Goal: Transaction & Acquisition: Purchase product/service

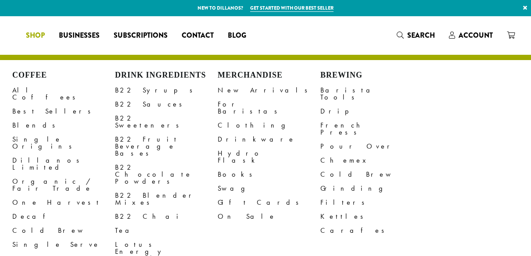
click at [286, 249] on th "Grind Selection" at bounding box center [306, 239] width 69 height 37
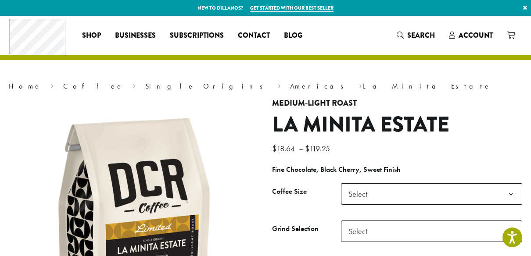
click at [371, 198] on span "Select" at bounding box center [360, 194] width 31 height 17
select select "**********"
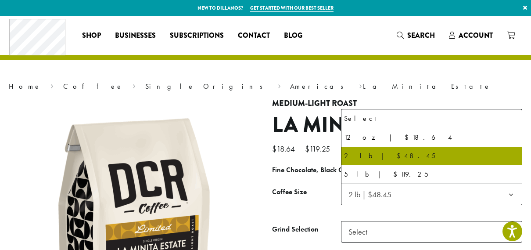
click at [415, 196] on span "2 lb | $48.45" at bounding box center [431, 193] width 181 height 21
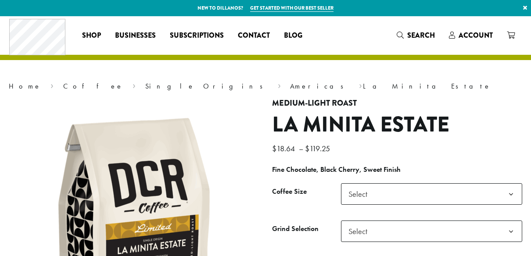
click at [386, 192] on span "Select" at bounding box center [431, 193] width 181 height 21
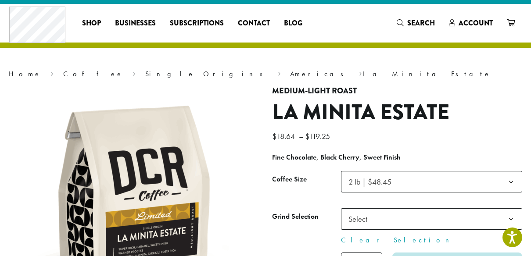
scroll to position [88, 0]
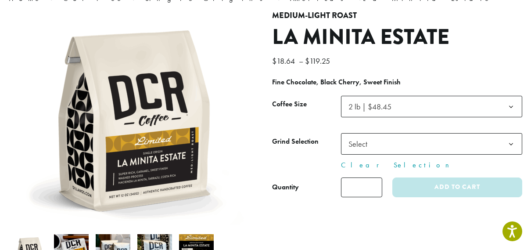
click at [388, 150] on span "Select" at bounding box center [431, 143] width 181 height 21
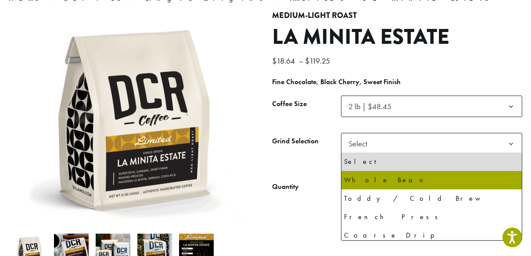
select select "**********"
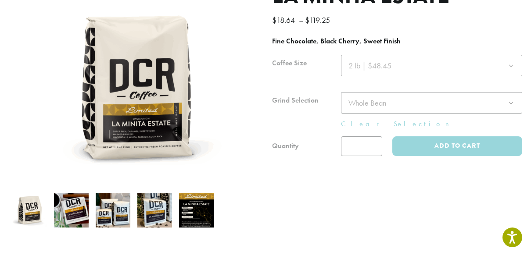
scroll to position [175, 0]
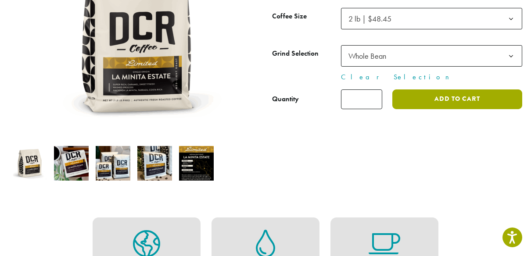
click at [440, 100] on button "Add to cart" at bounding box center [457, 99] width 130 height 20
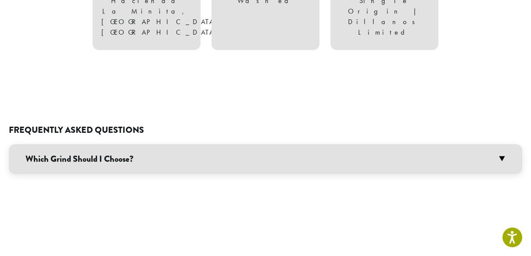
scroll to position [507, 0]
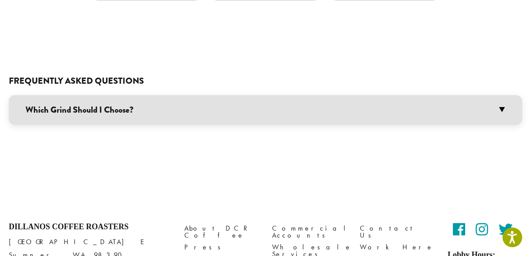
click at [165, 95] on h3 "Which Grind Should I Choose?" at bounding box center [265, 110] width 513 height 30
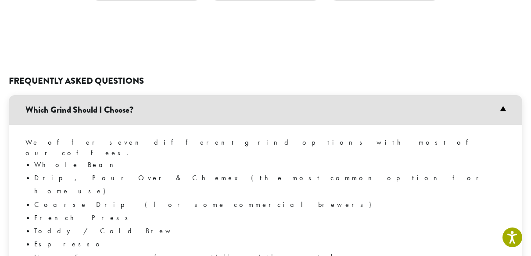
click at [276, 44] on div "Frequently Asked Questions Which Grind Should I Choose? We offer seven differen…" at bounding box center [265, 226] width 513 height 384
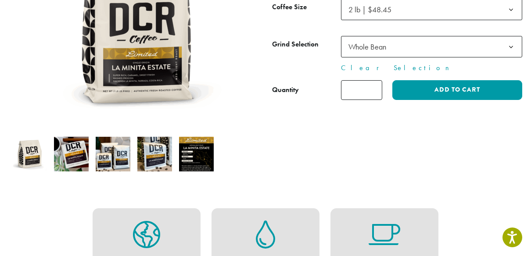
scroll to position [263, 0]
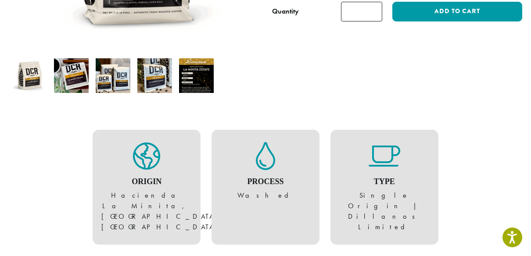
drag, startPoint x: 388, startPoint y: 159, endPoint x: 440, endPoint y: 155, distance: 51.9
click at [390, 159] on icon at bounding box center [385, 156] width 32 height 28
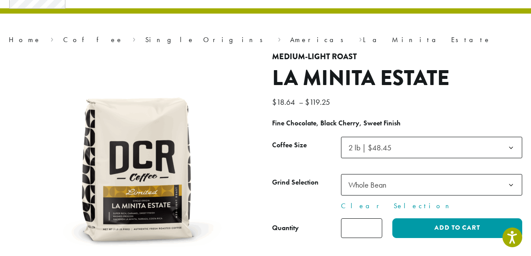
scroll to position [0, 0]
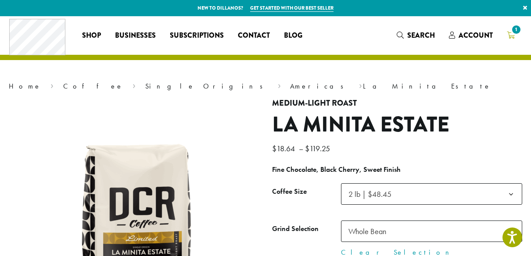
click at [508, 28] on div "Coffee All Coffees Best Sellers Blends Single Origins Dillanos Limited Organic …" at bounding box center [265, 35] width 512 height 36
click at [510, 31] on span "1" at bounding box center [516, 30] width 12 height 12
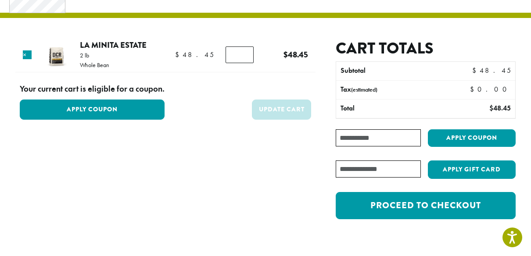
scroll to position [44, 0]
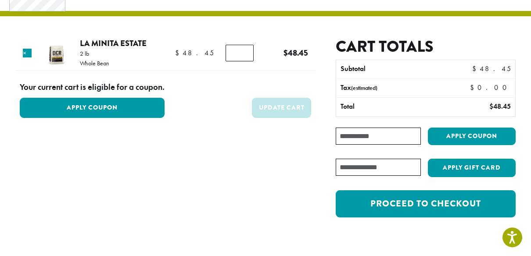
click at [373, 140] on input "Coupon:" at bounding box center [378, 136] width 85 height 17
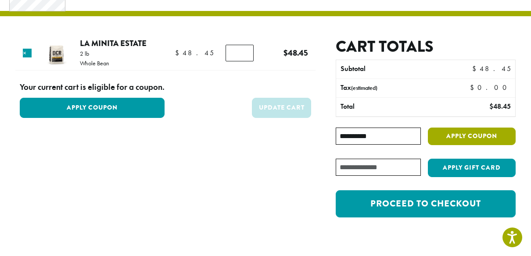
type input "**********"
click at [461, 134] on button "Apply coupon" at bounding box center [472, 137] width 88 height 18
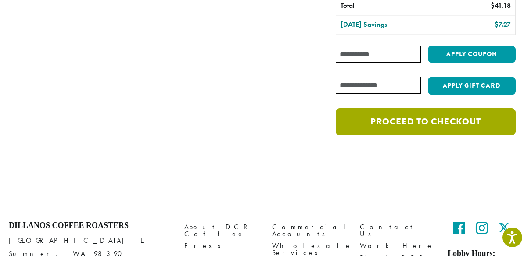
scroll to position [134, 0]
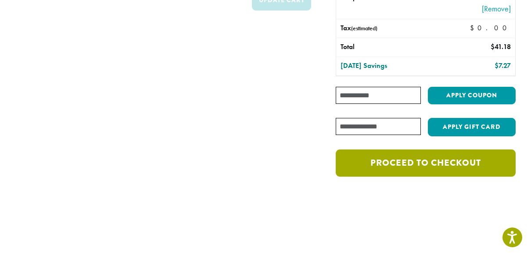
click at [405, 168] on link "Proceed to checkout" at bounding box center [426, 163] width 180 height 27
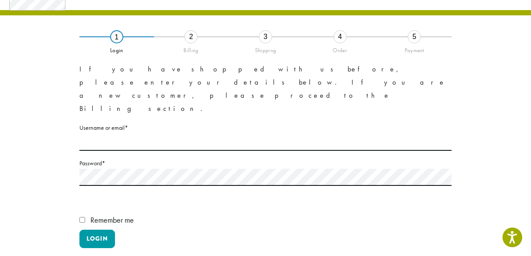
scroll to position [88, 0]
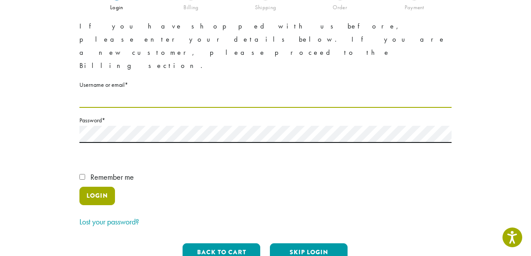
type input "**********"
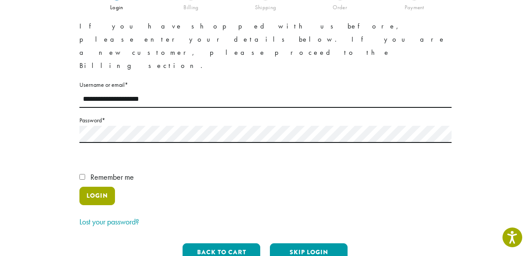
drag, startPoint x: 102, startPoint y: 151, endPoint x: 136, endPoint y: 161, distance: 34.8
click at [103, 187] on button "Login" at bounding box center [97, 196] width 36 height 18
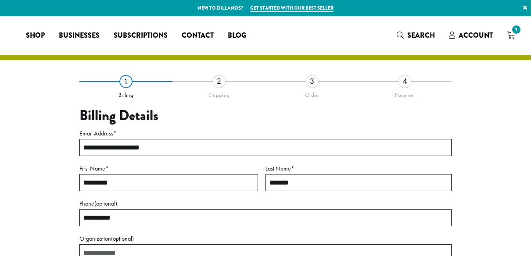
select select "**"
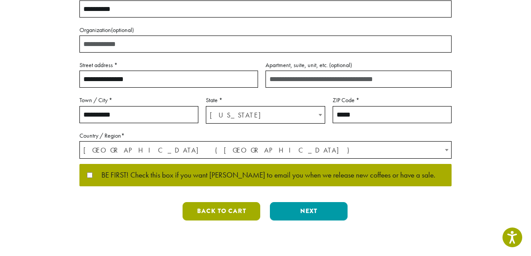
scroll to position [219, 0]
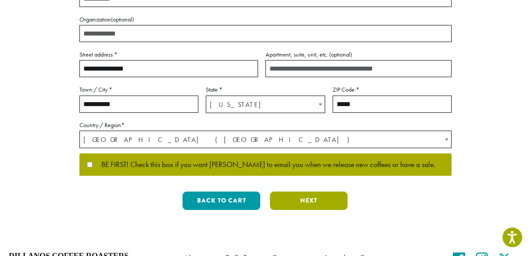
click at [308, 201] on button "Next" at bounding box center [309, 201] width 78 height 18
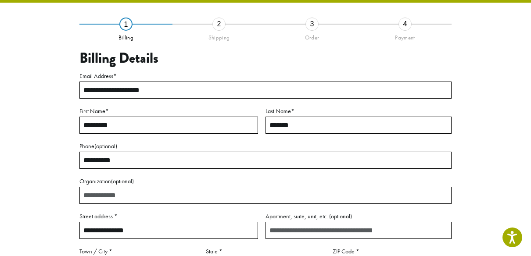
scroll to position [50, 0]
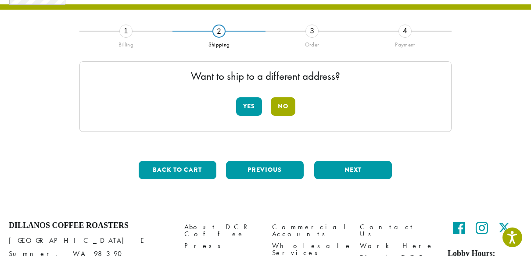
click at [287, 107] on button "No" at bounding box center [283, 106] width 25 height 18
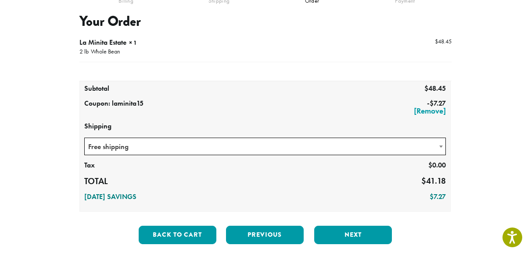
scroll to position [138, 0]
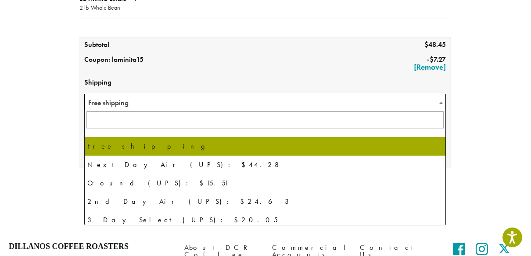
click at [209, 100] on span "Free shipping" at bounding box center [265, 102] width 361 height 17
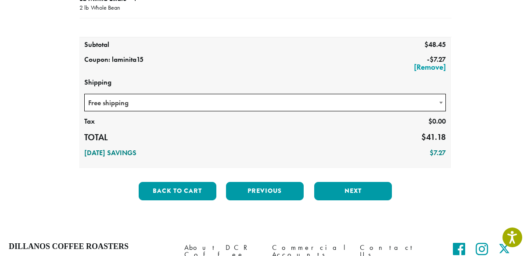
click at [209, 100] on span "Free shipping" at bounding box center [265, 102] width 361 height 17
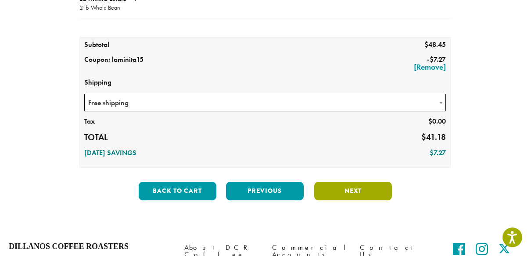
click at [355, 193] on button "Next" at bounding box center [353, 191] width 78 height 18
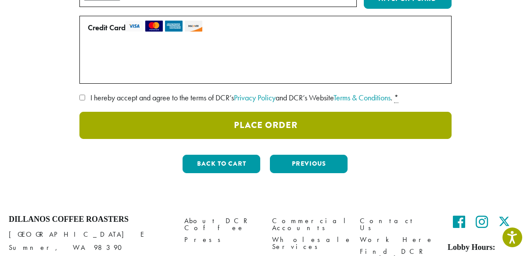
click at [301, 128] on button "Place Order" at bounding box center [265, 125] width 372 height 27
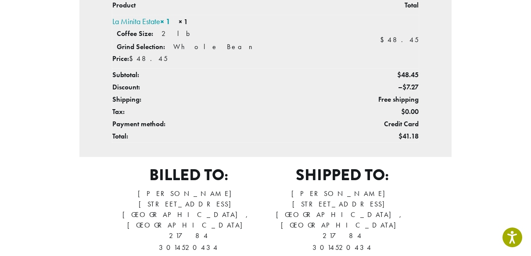
scroll to position [351, 0]
